Goal: Task Accomplishment & Management: Manage account settings

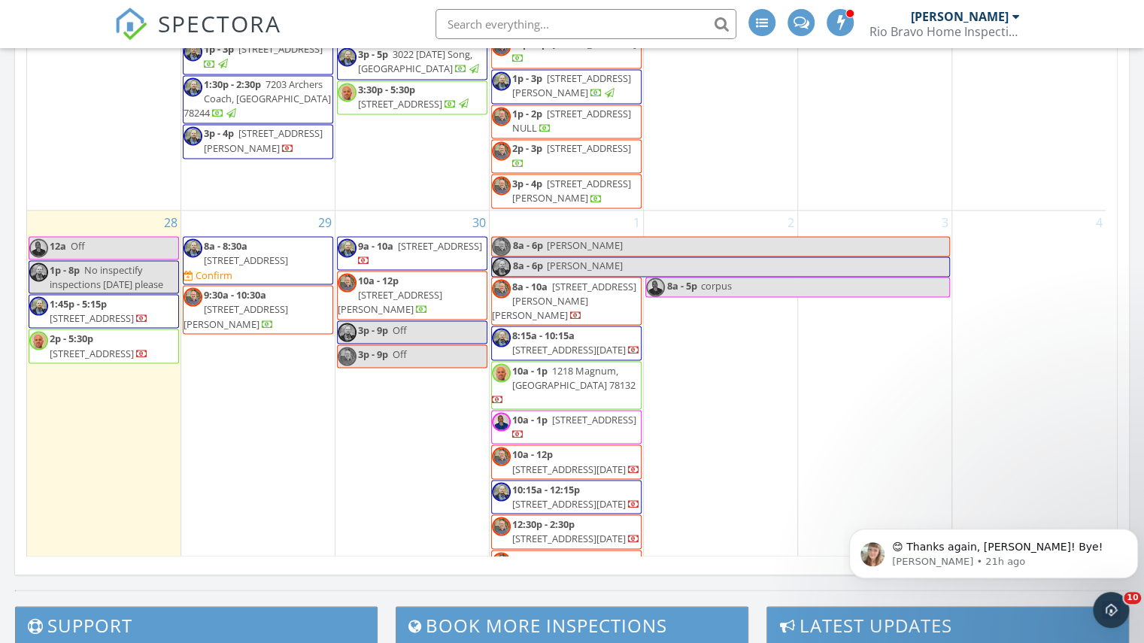
scroll to position [1487, 0]
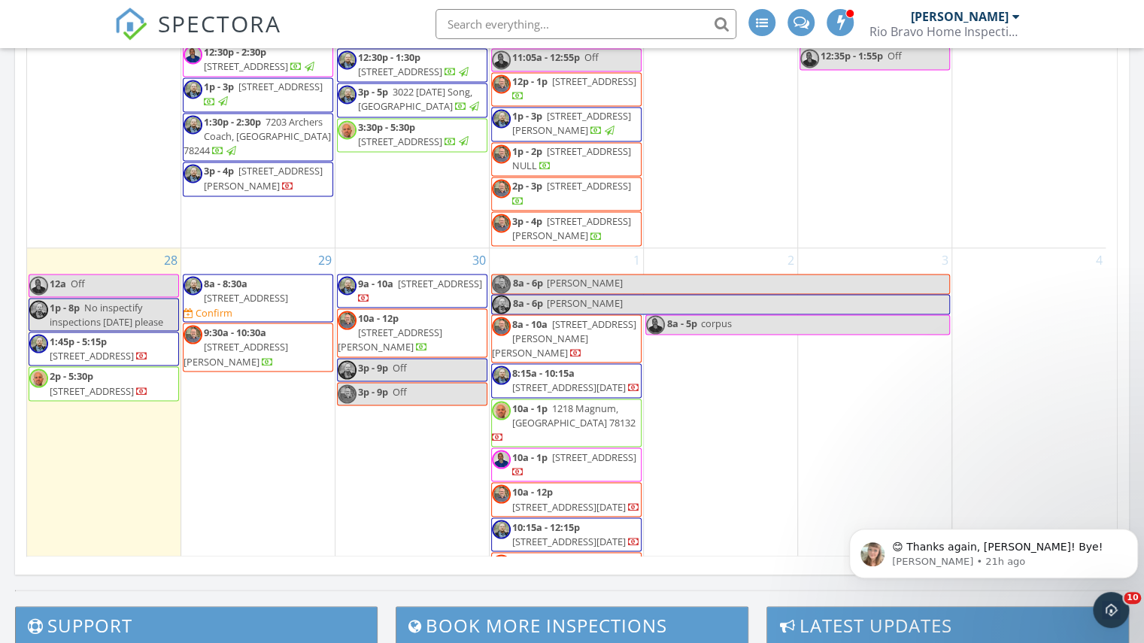
click at [86, 347] on span "1:45p - 5:15p" at bounding box center [78, 341] width 57 height 14
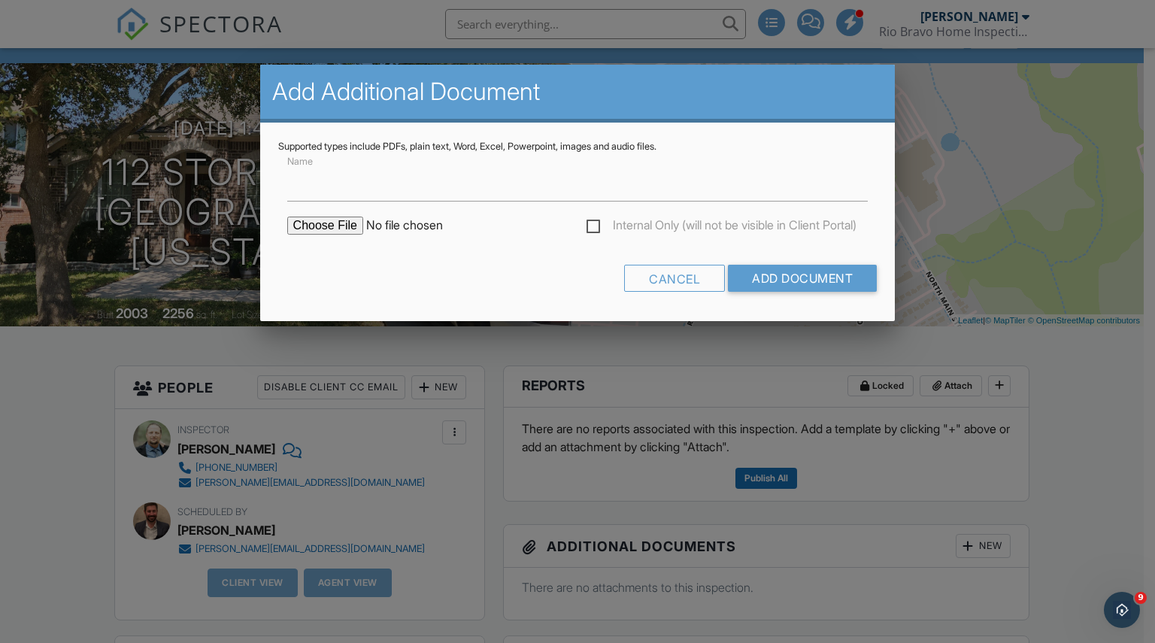
click at [677, 292] on div "Cancel Add Document" at bounding box center [577, 284] width 599 height 38
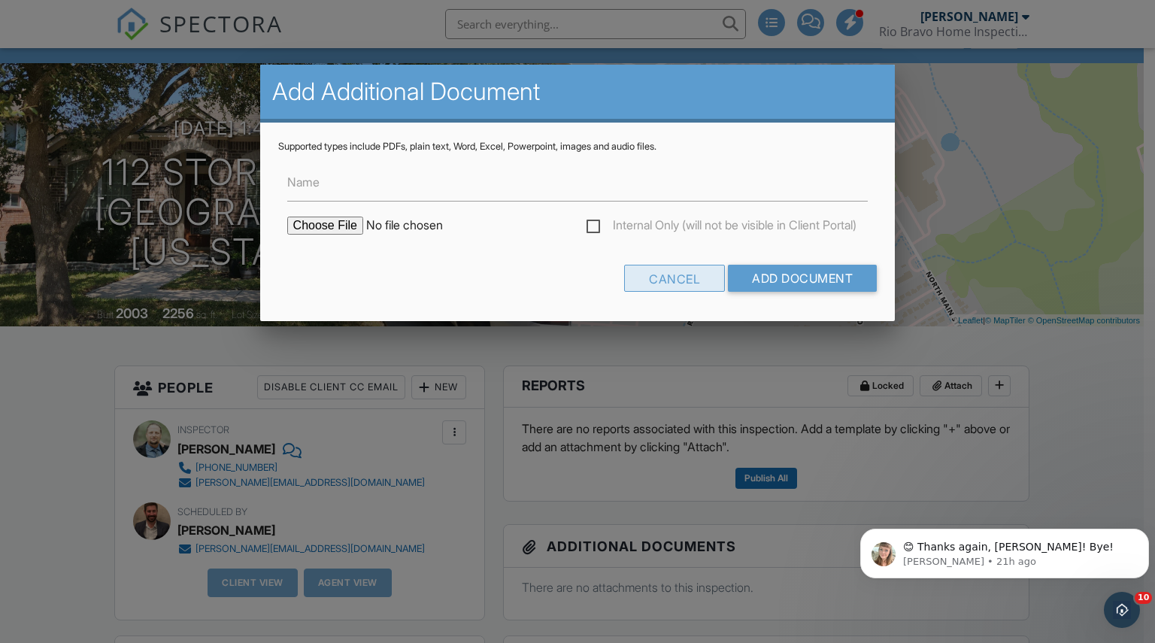
click at [703, 280] on div "Cancel" at bounding box center [674, 278] width 101 height 27
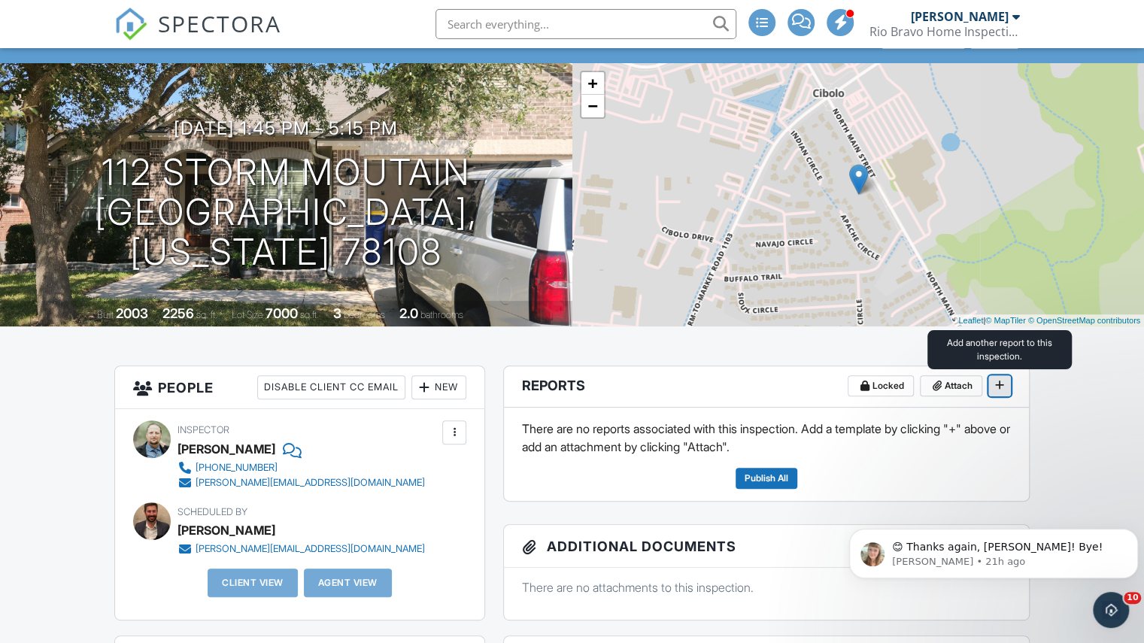
click at [1006, 387] on span at bounding box center [999, 384] width 15 height 15
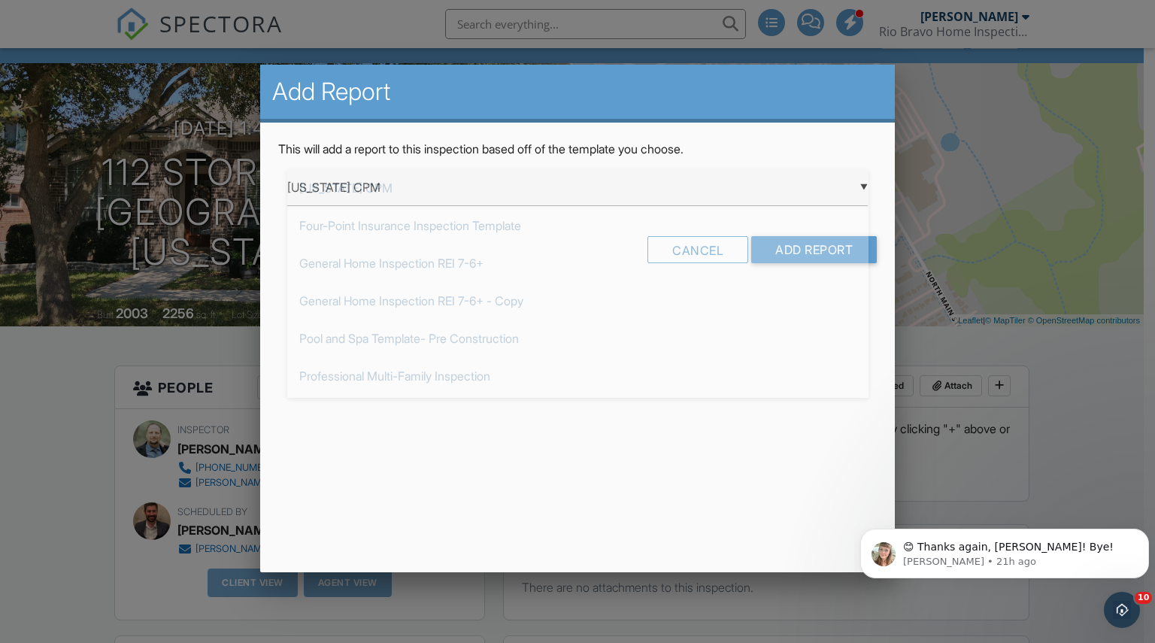
click at [404, 181] on div "▼ Arizona CPM Arizona CPM Four-Point Insurance Inspection Template General Home…" at bounding box center [577, 187] width 581 height 37
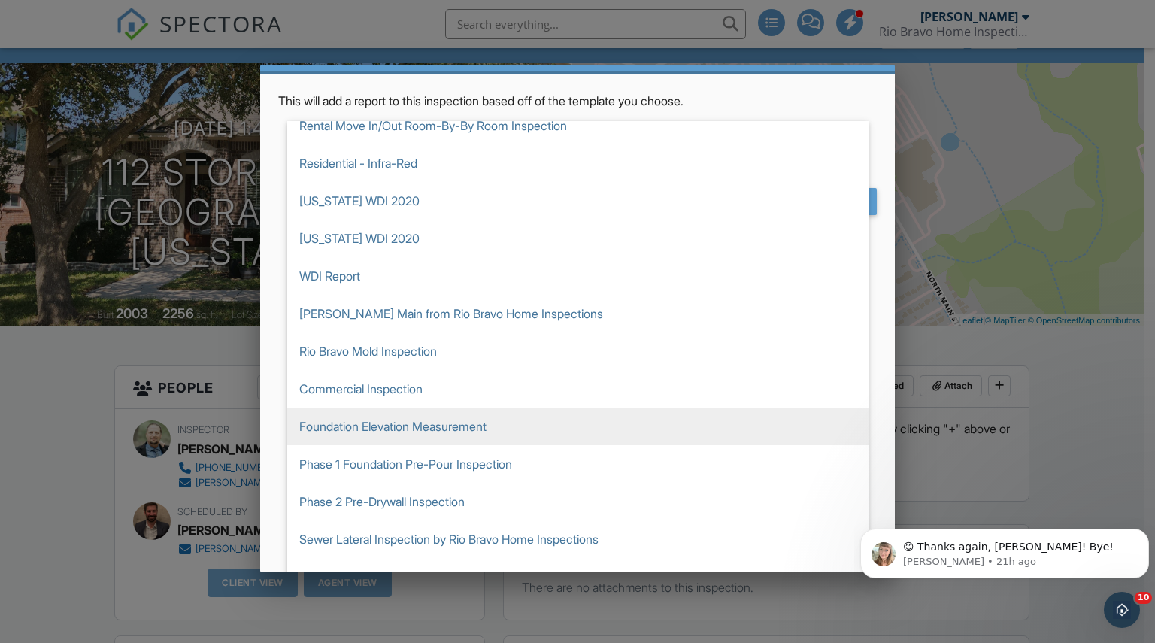
scroll to position [71, 0]
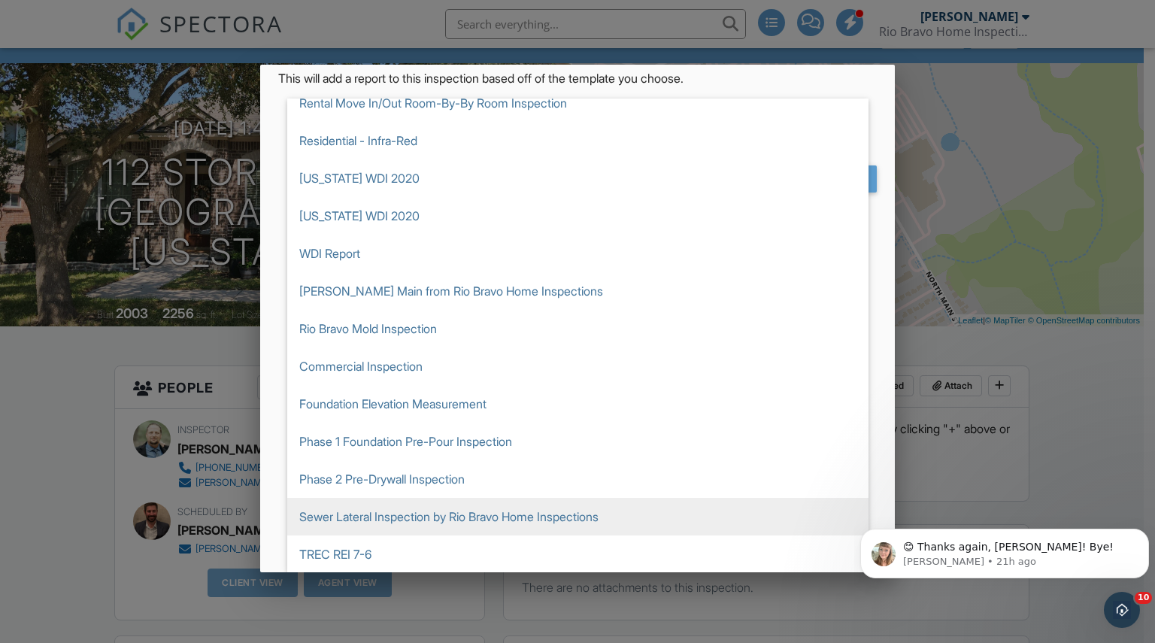
click at [392, 507] on span "Sewer Lateral Inspection by Rio Bravo Home Inspections" at bounding box center [577, 517] width 581 height 38
type input "Sewer Lateral Inspection by Rio Bravo Home Inspections"
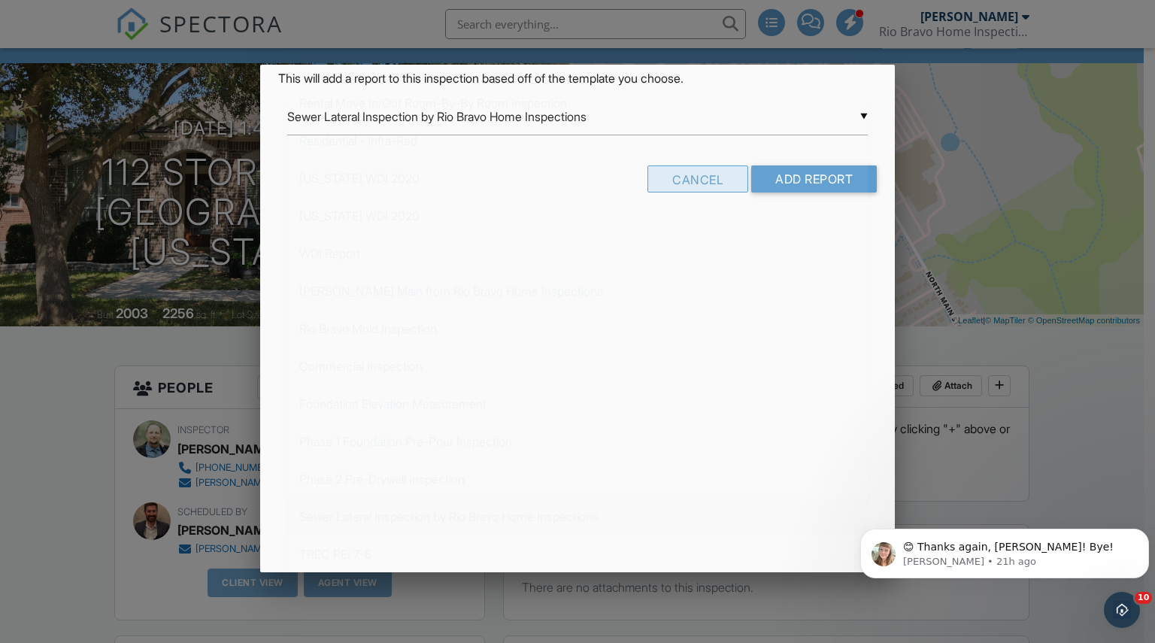
scroll to position [0, 0]
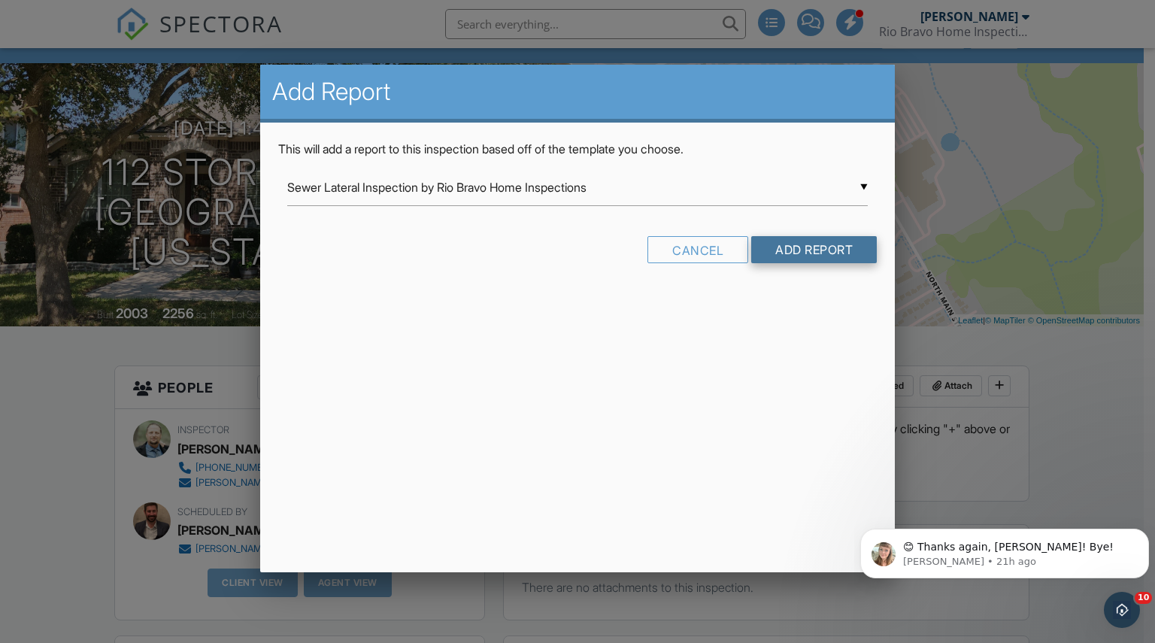
click at [774, 250] on input "Add Report" at bounding box center [814, 249] width 126 height 27
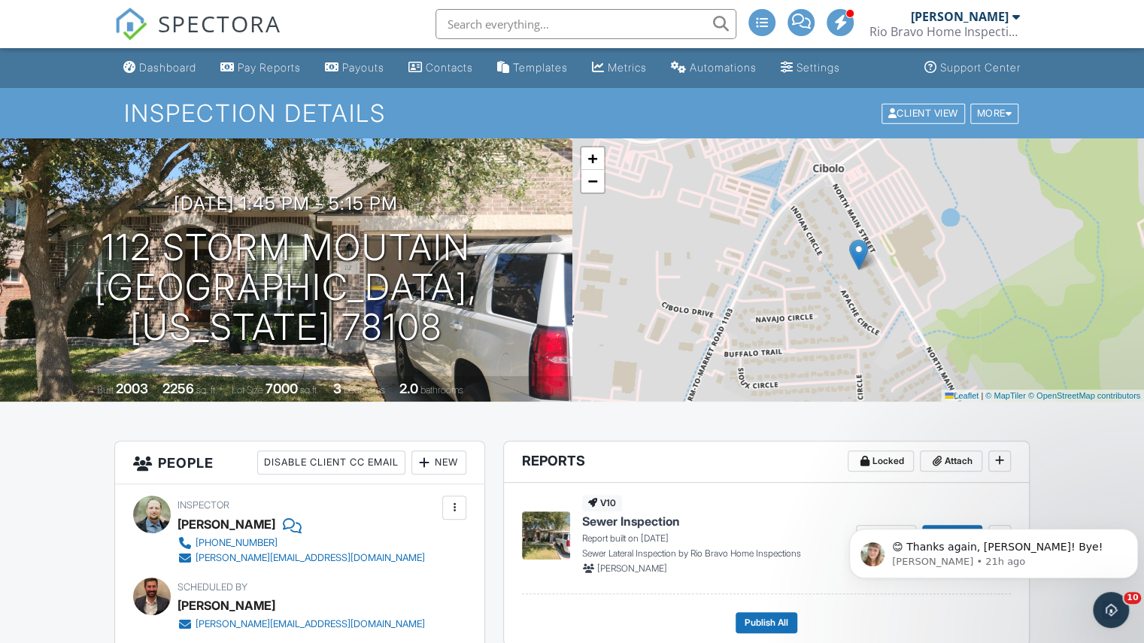
click at [774, 250] on div "+ − Leaflet | © MapTiler © OpenStreetMap contributors" at bounding box center [858, 269] width 572 height 263
